Goal: Task Accomplishment & Management: Use online tool/utility

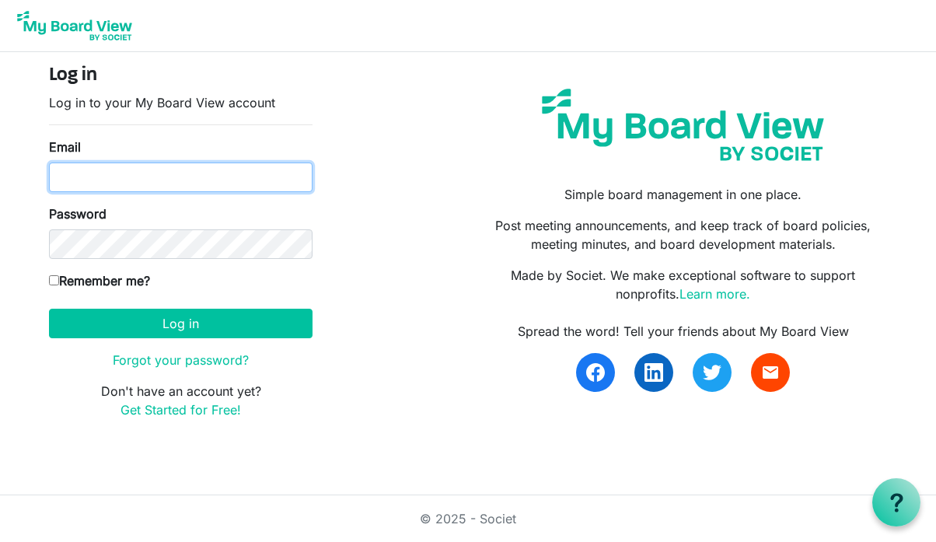
click at [247, 177] on input "Email" at bounding box center [181, 178] width 264 height 30
type input "s"
type input "rajastanley@maharishi.net"
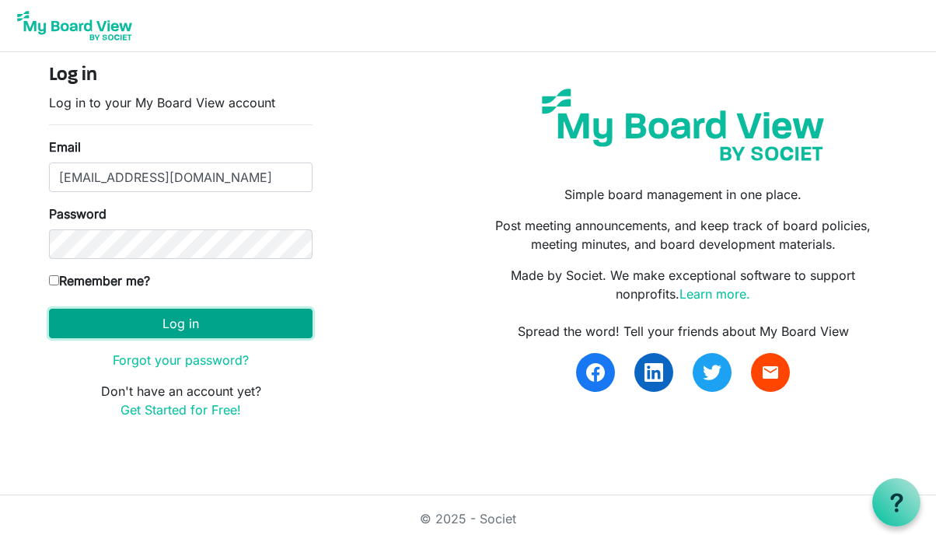
click at [146, 323] on button "Log in" at bounding box center [181, 324] width 264 height 30
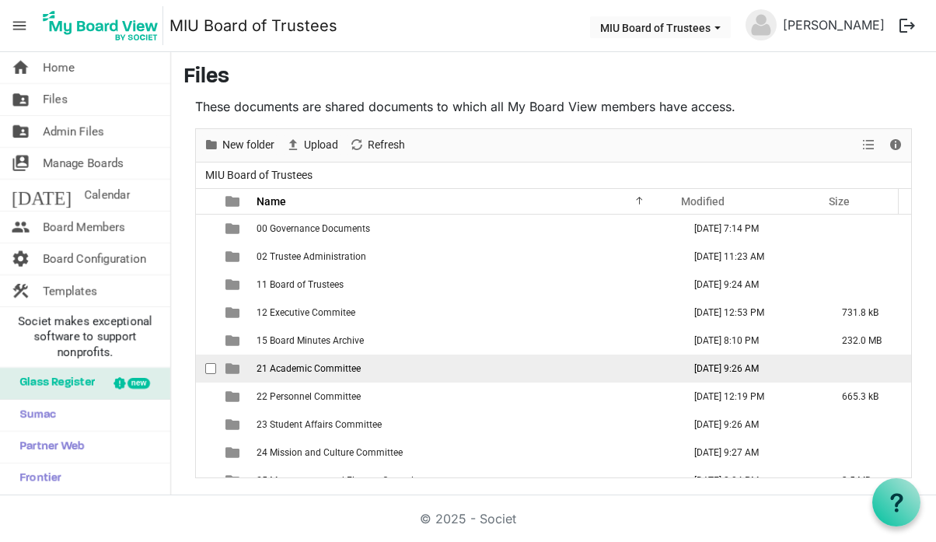
click at [286, 370] on span "21 Academic Committee" at bounding box center [309, 368] width 104 height 11
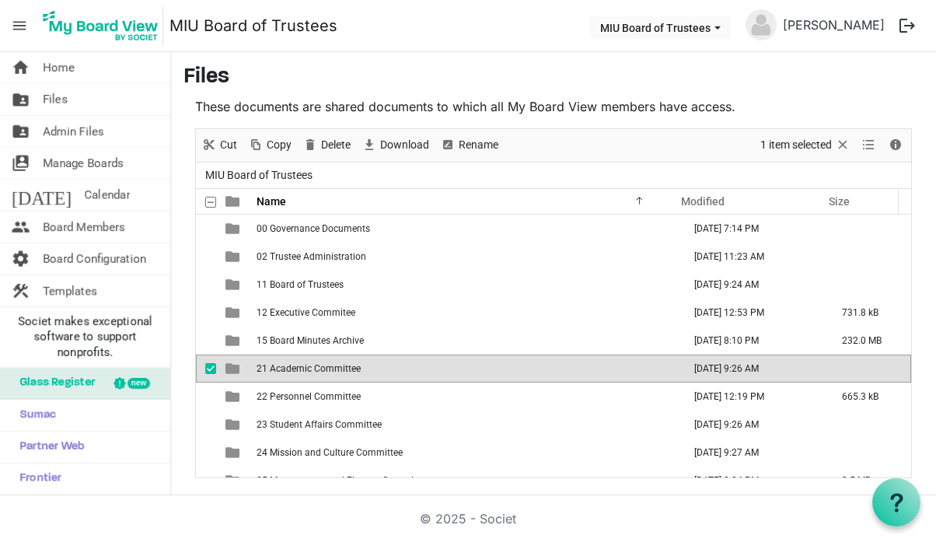
click at [286, 370] on span "21 Academic Committee" at bounding box center [309, 368] width 104 height 11
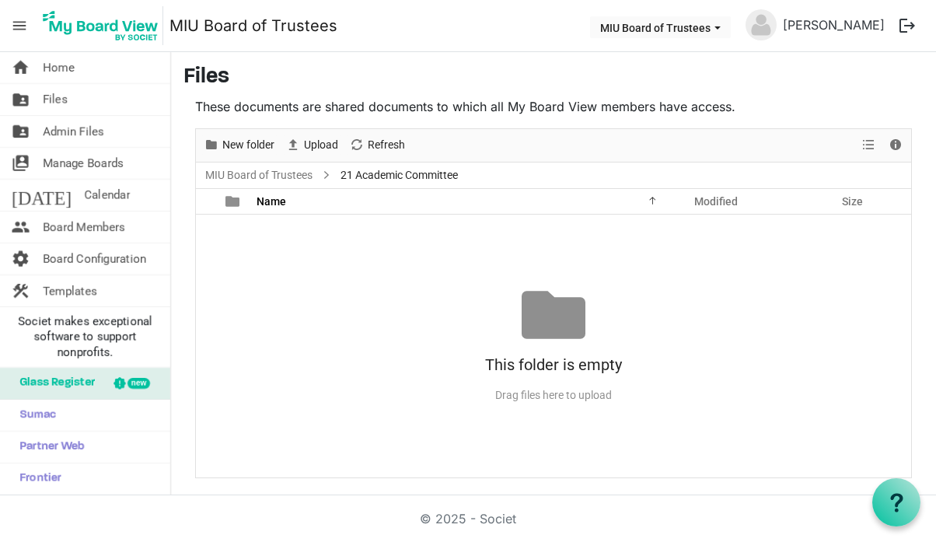
click at [719, 359] on div "This folder is empty" at bounding box center [554, 365] width 716 height 36
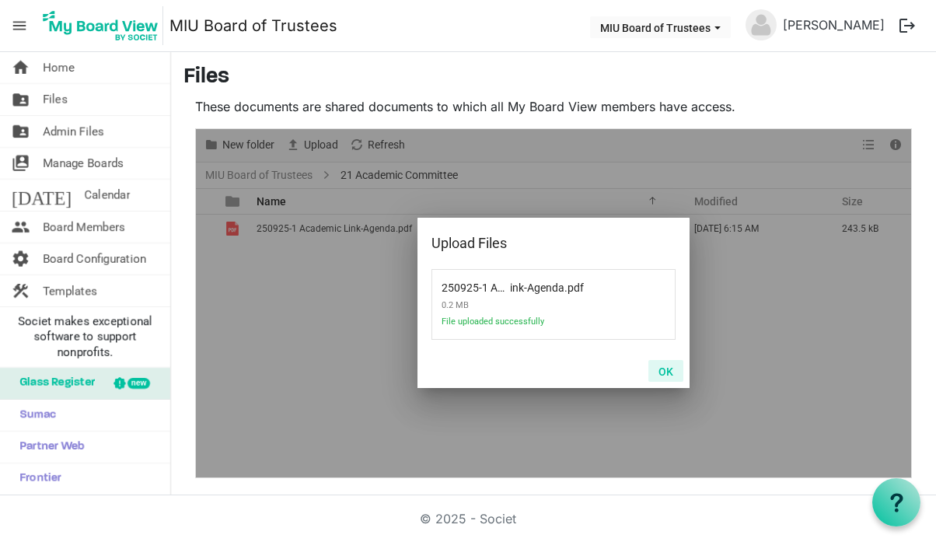
click at [669, 367] on button "OK" at bounding box center [666, 371] width 35 height 22
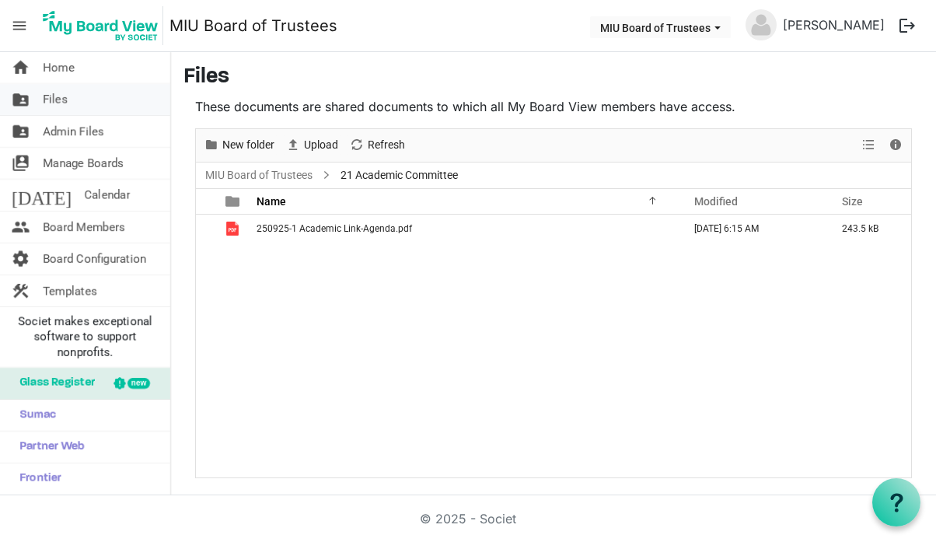
click at [54, 101] on span "Files" at bounding box center [55, 99] width 25 height 31
